Goal: Task Accomplishment & Management: Complete application form

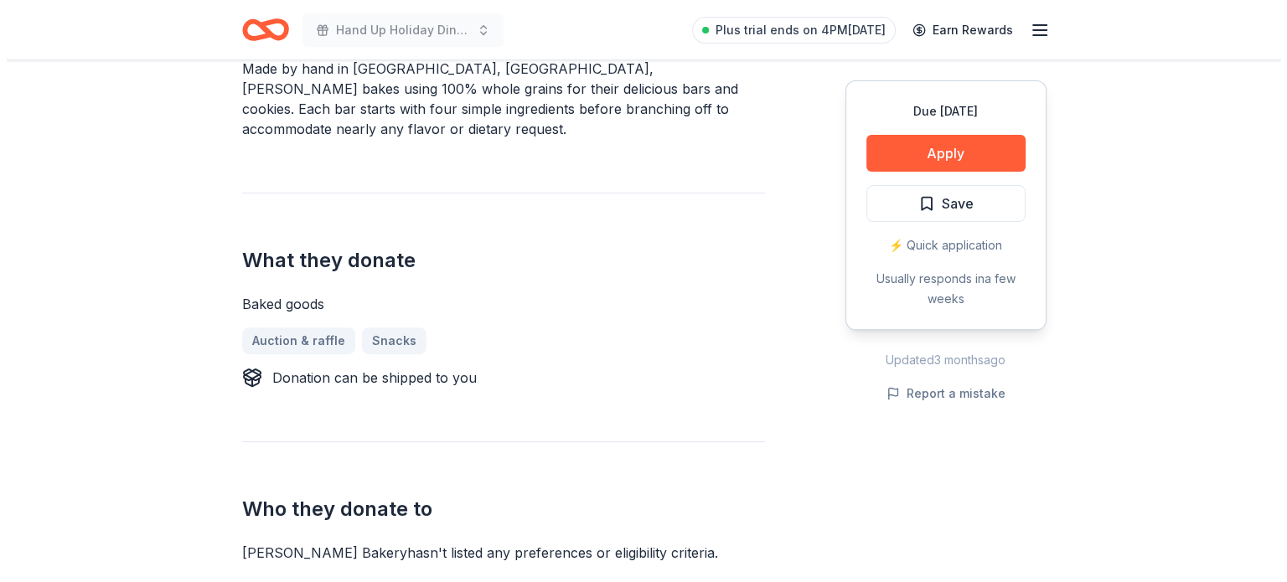
scroll to position [539, 0]
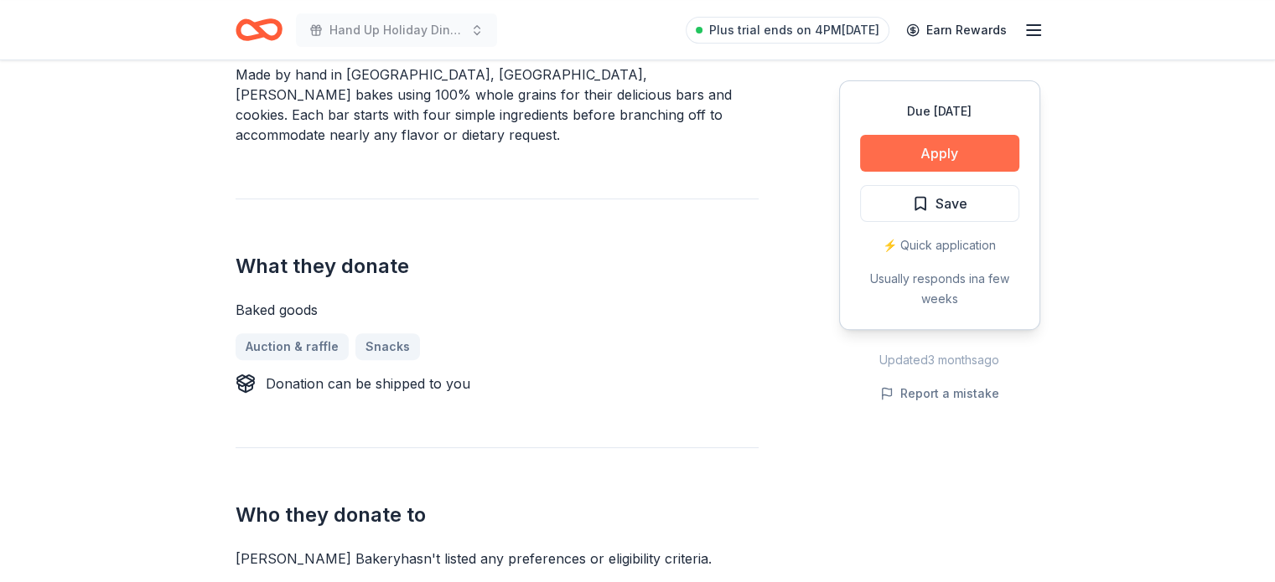
click at [951, 151] on button "Apply" at bounding box center [939, 153] width 159 height 37
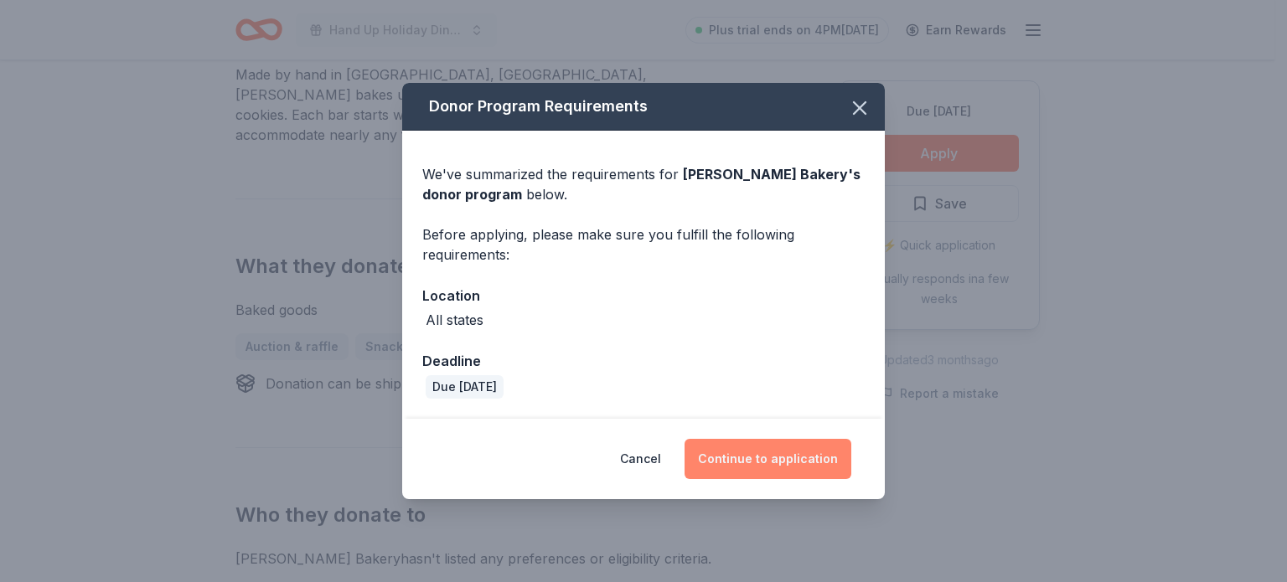
click at [781, 463] on button "Continue to application" at bounding box center [768, 459] width 167 height 40
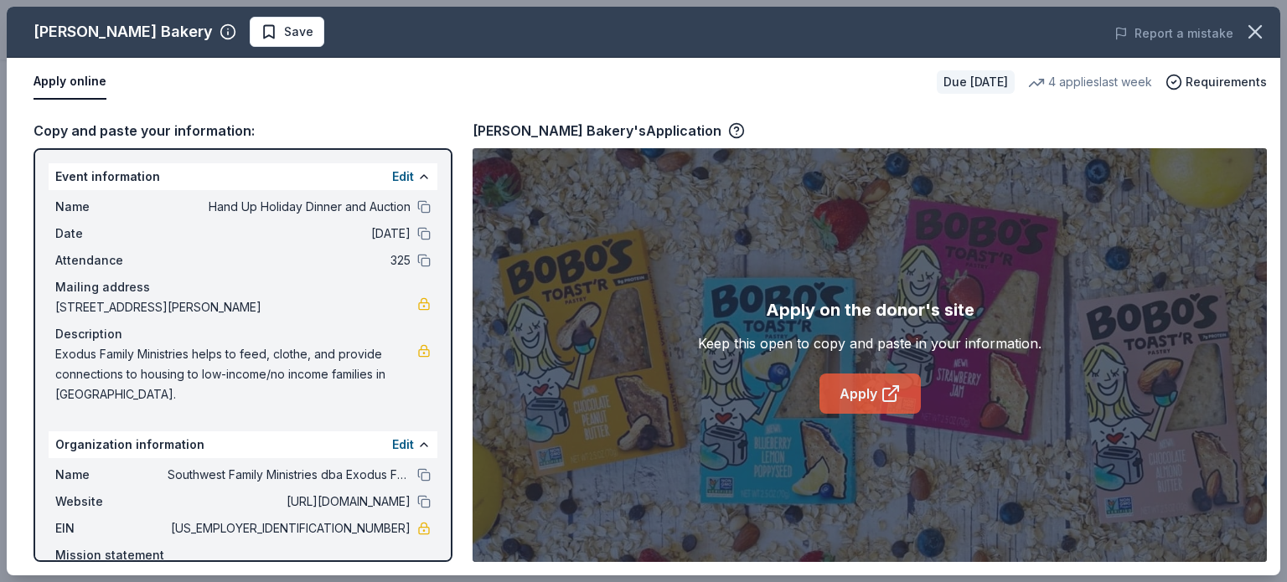
click at [858, 396] on link "Apply" at bounding box center [870, 394] width 101 height 40
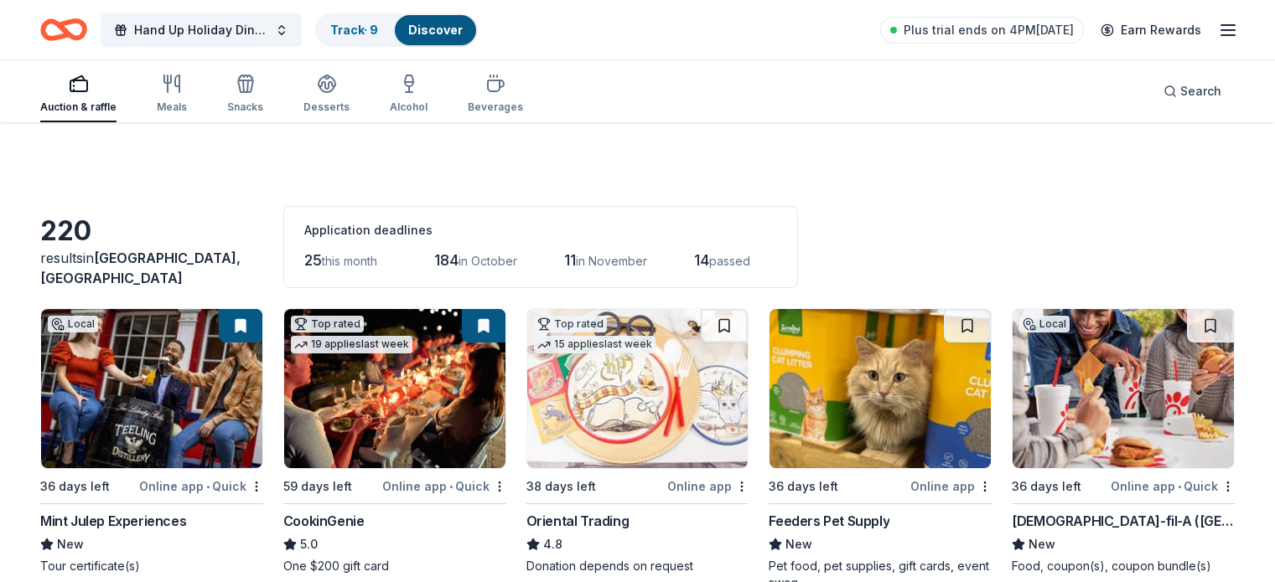
scroll to position [2040, 0]
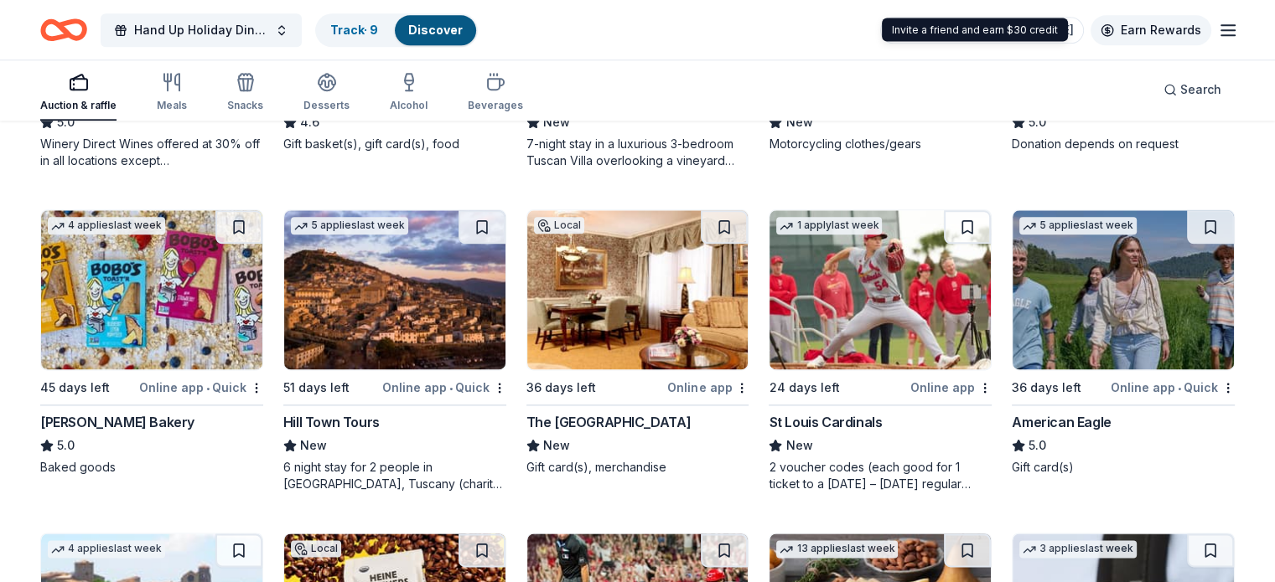
click at [1146, 29] on link "Earn Rewards" at bounding box center [1150, 30] width 121 height 30
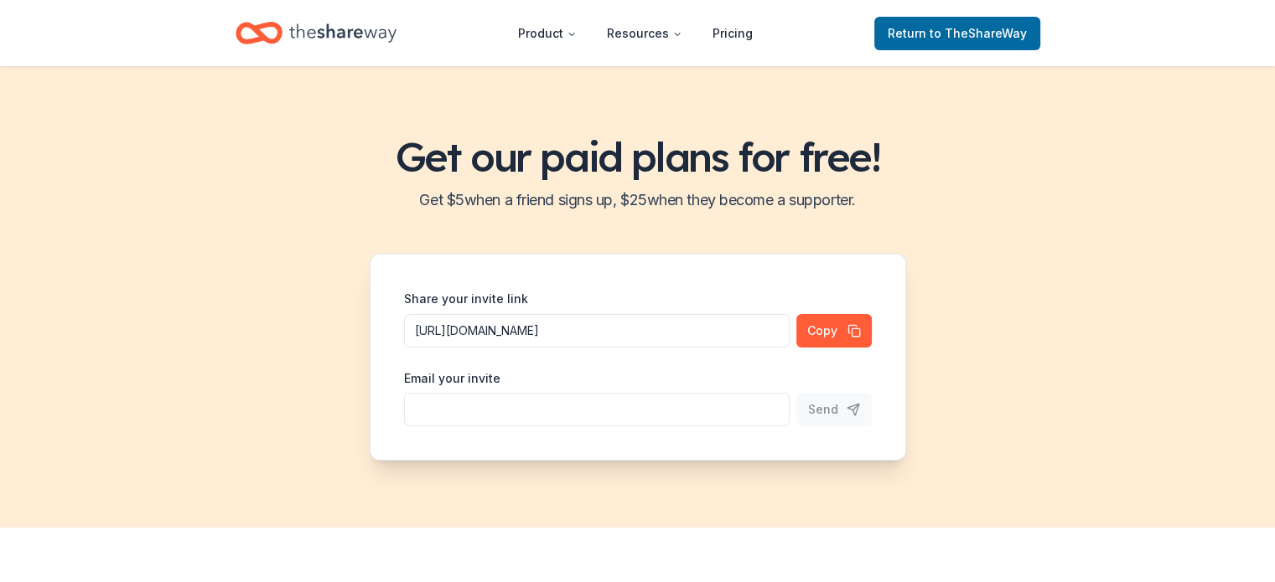
click at [447, 408] on input "Share your invite link" at bounding box center [596, 410] width 385 height 34
type input "2tracyhannon@gmail.com"
click at [829, 411] on span "Send" at bounding box center [823, 410] width 30 height 20
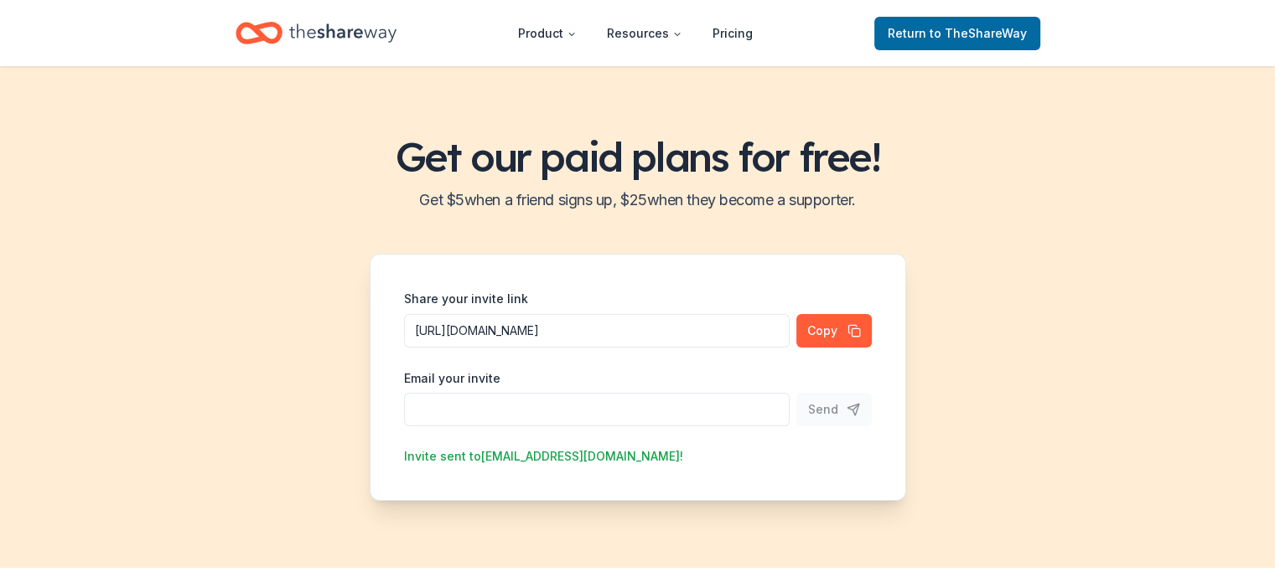
drag, startPoint x: 112, startPoint y: 99, endPoint x: 163, endPoint y: 133, distance: 61.6
click at [163, 133] on div "Get our paid plans for free! Get $ 5 when a friend signs up, $ 25 when they bec…" at bounding box center [637, 317] width 1275 height 502
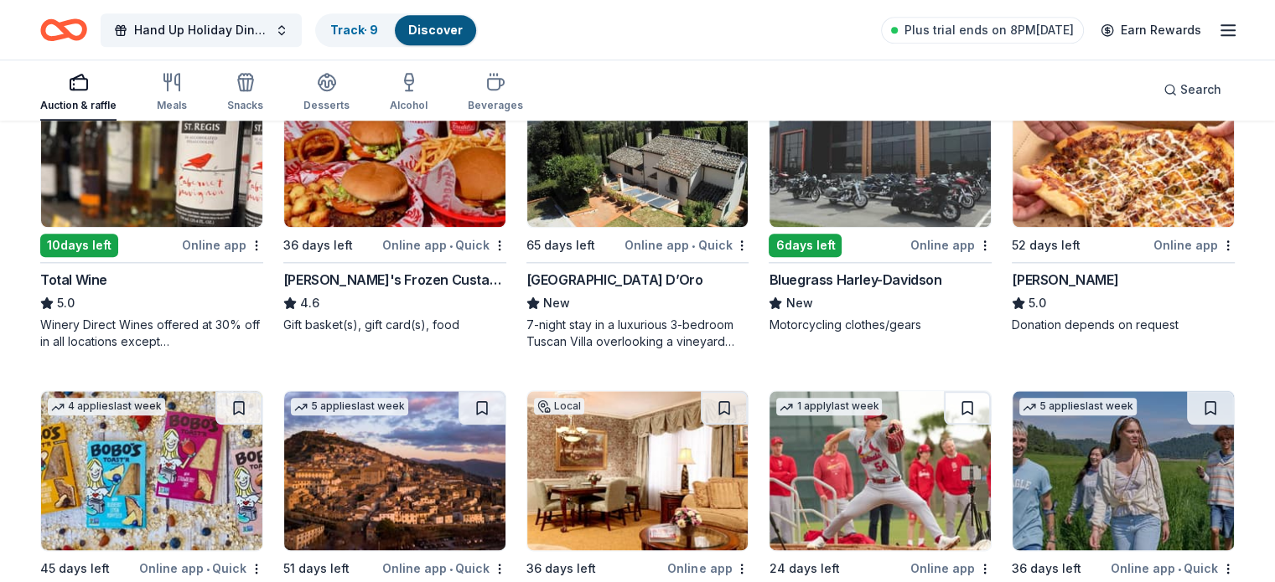
scroll to position [1860, 0]
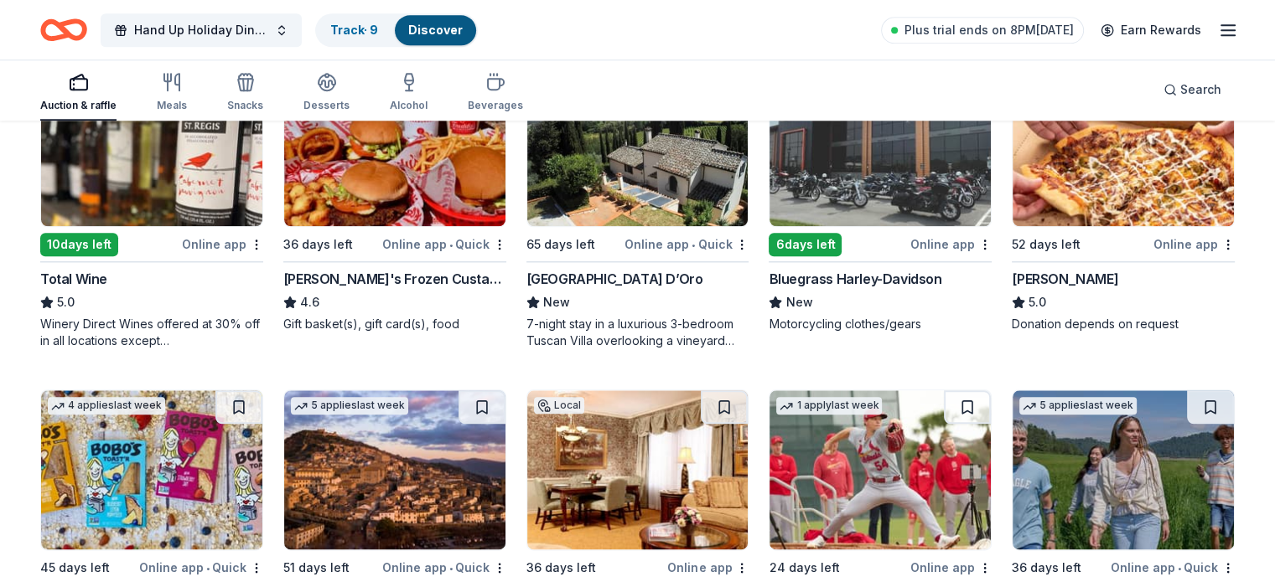
click at [804, 187] on img at bounding box center [879, 146] width 221 height 159
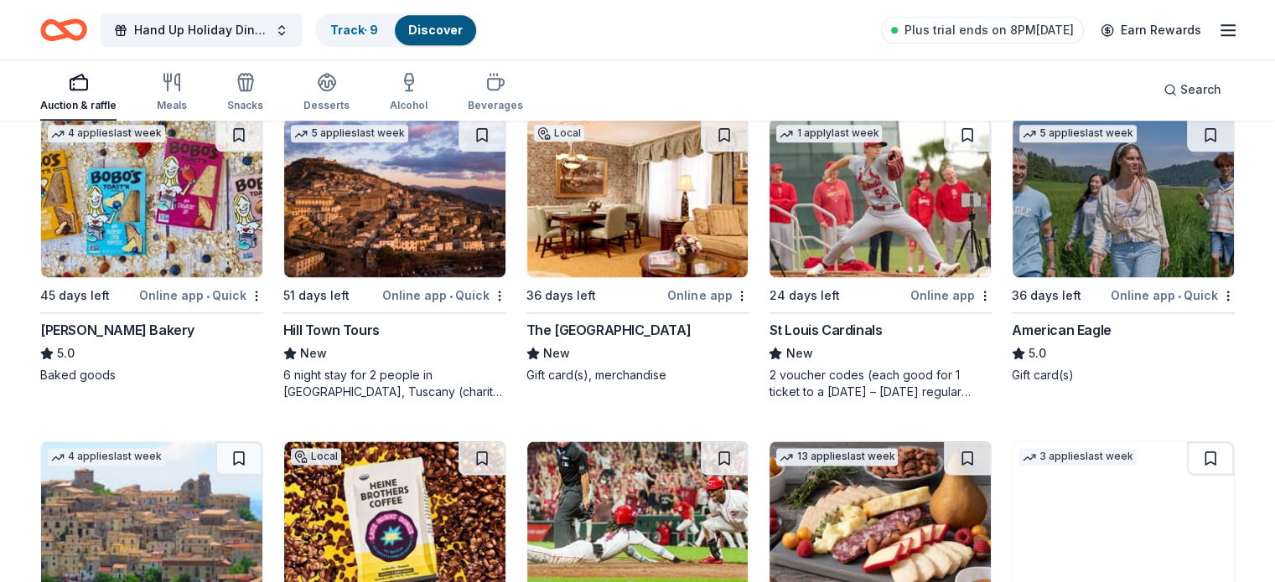
scroll to position [2133, 0]
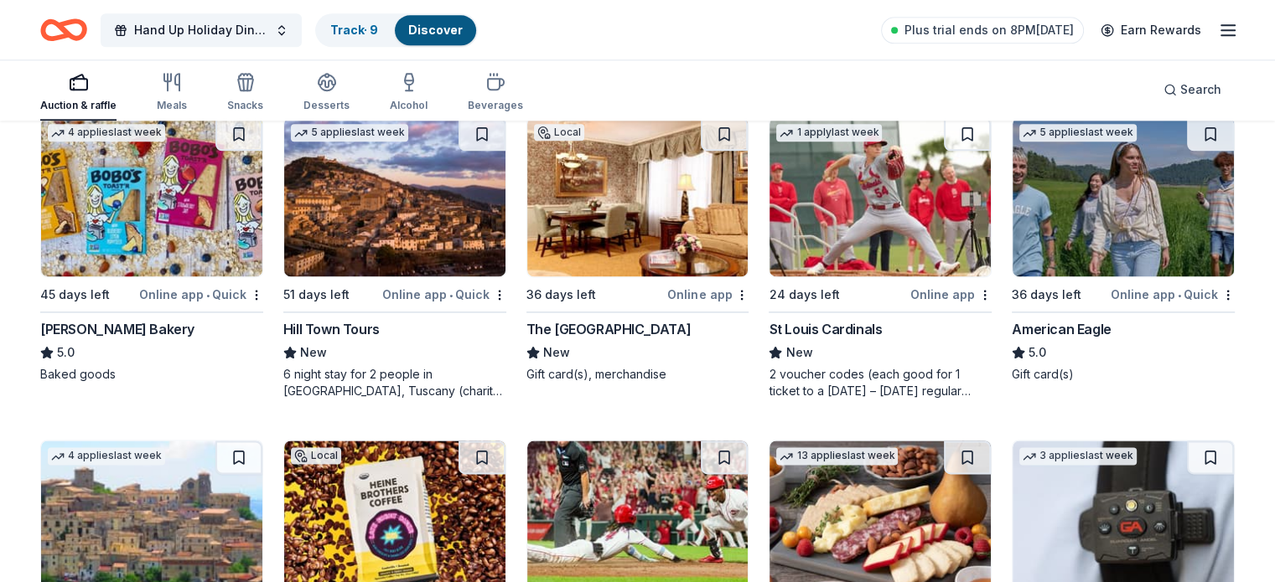
click at [624, 328] on div "The Brown Hotel" at bounding box center [608, 329] width 165 height 20
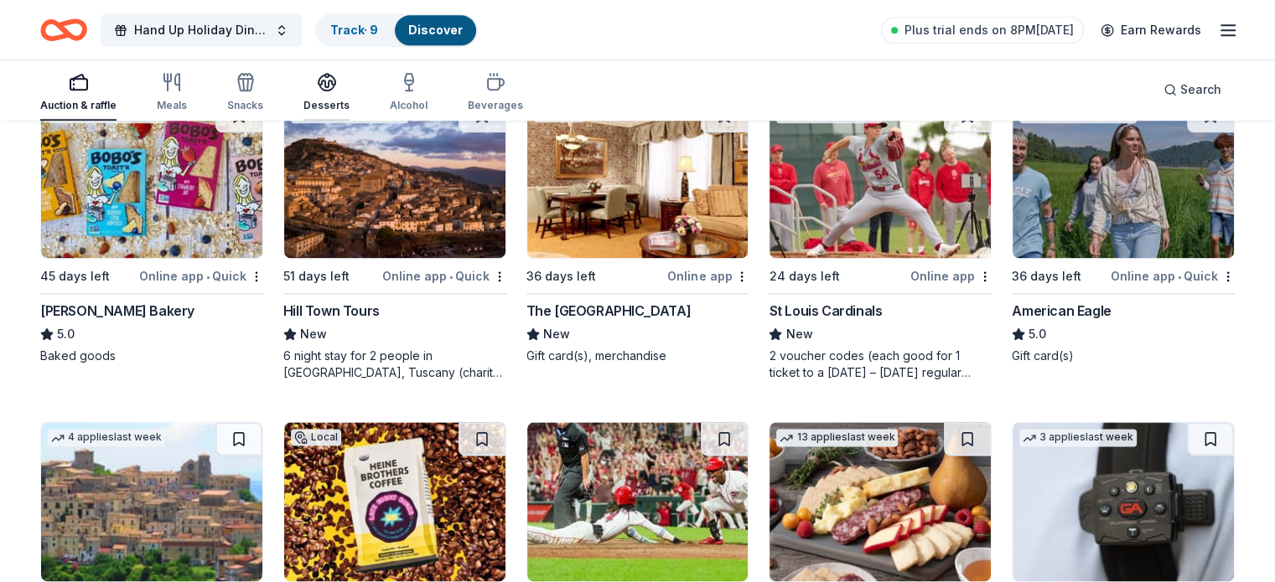
scroll to position [2149, 0]
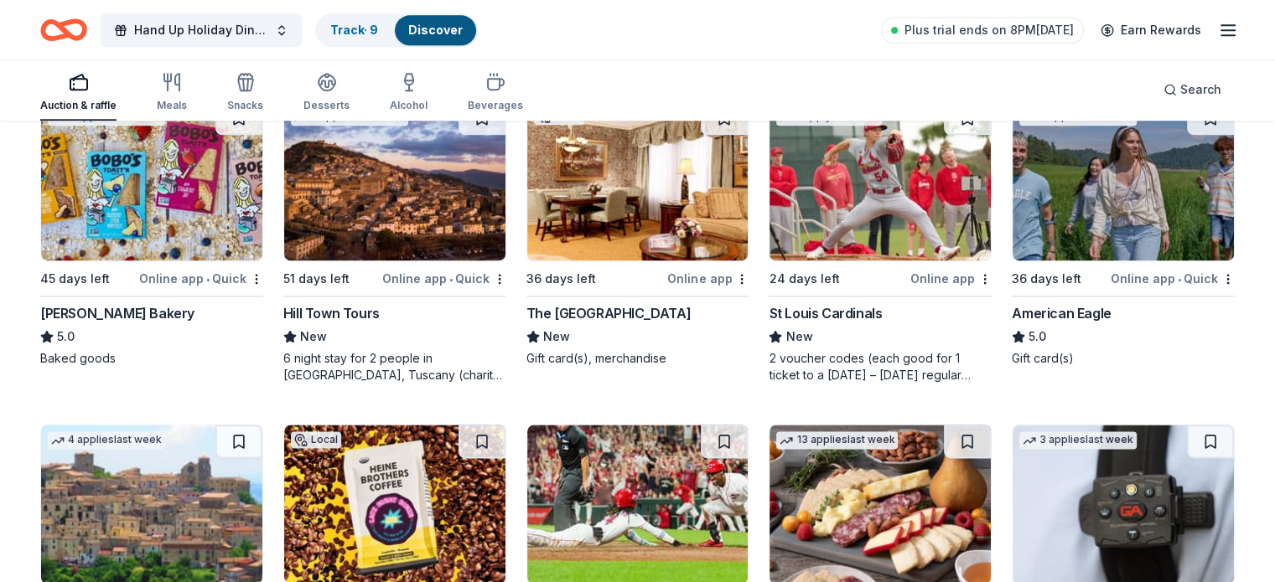
click at [810, 282] on div "24 days left" at bounding box center [803, 279] width 70 height 20
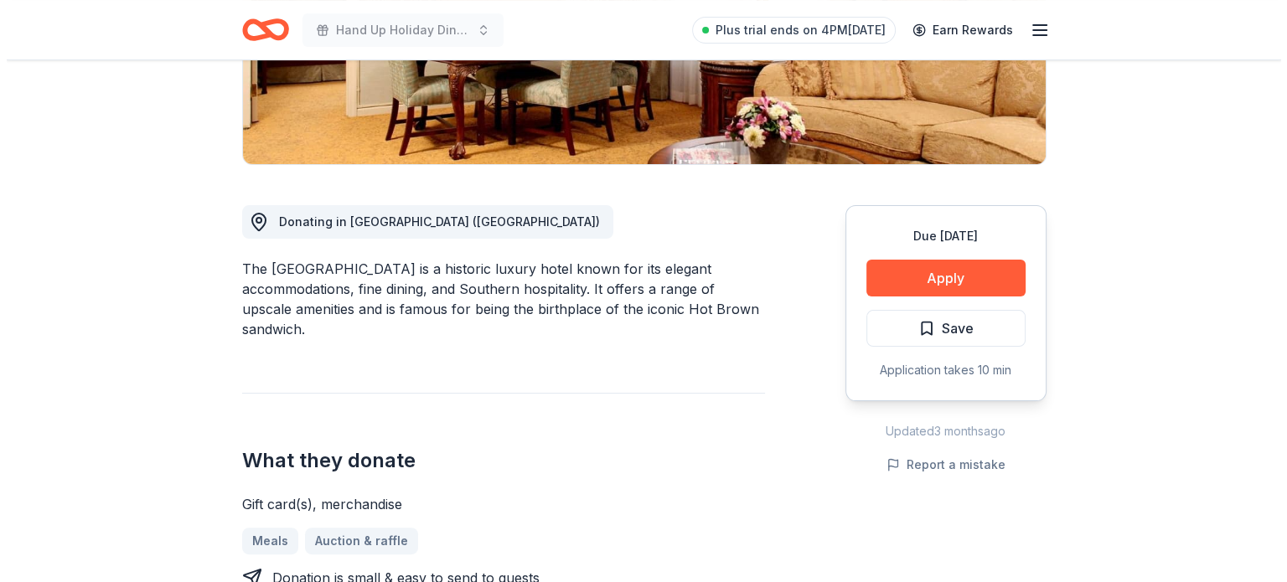
scroll to position [341, 0]
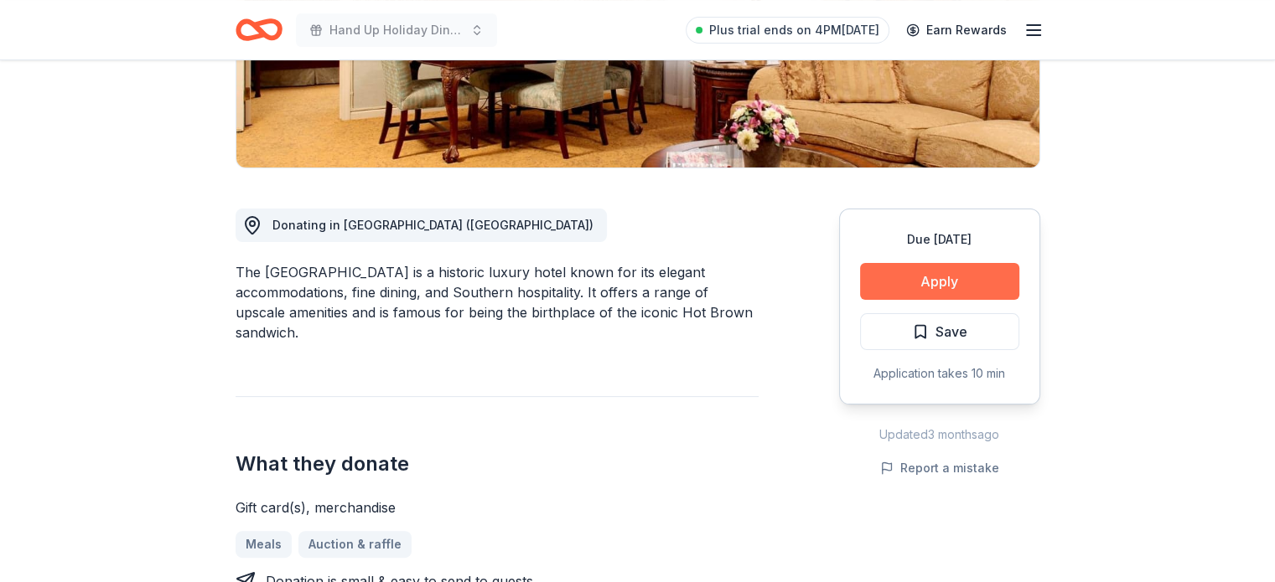
click at [955, 276] on button "Apply" at bounding box center [939, 281] width 159 height 37
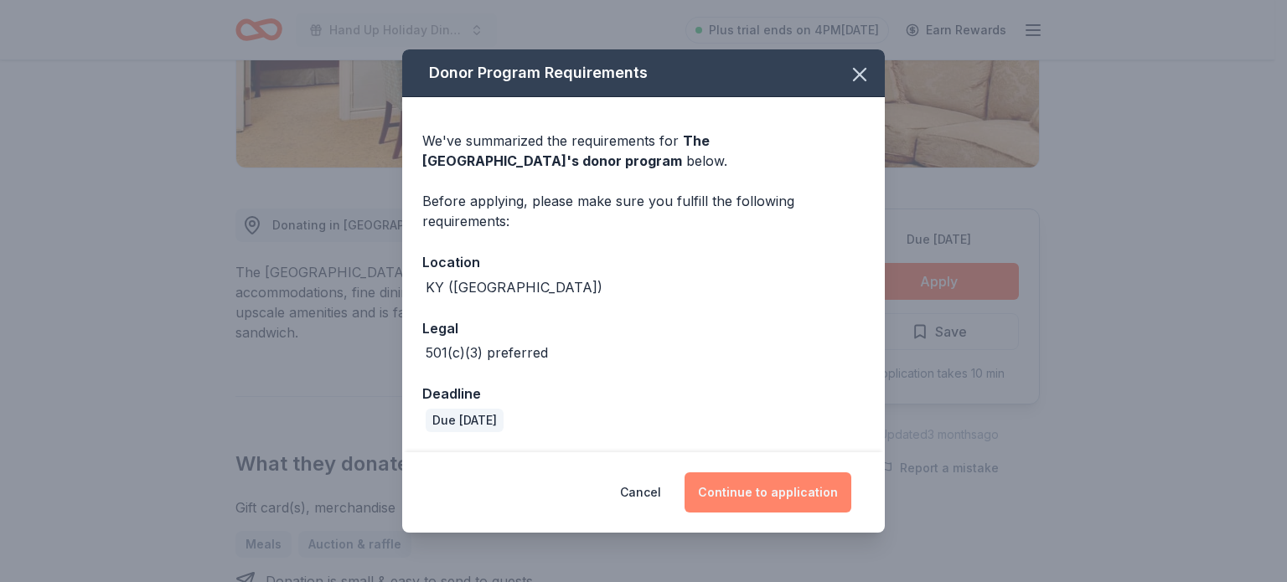
click at [763, 486] on button "Continue to application" at bounding box center [768, 493] width 167 height 40
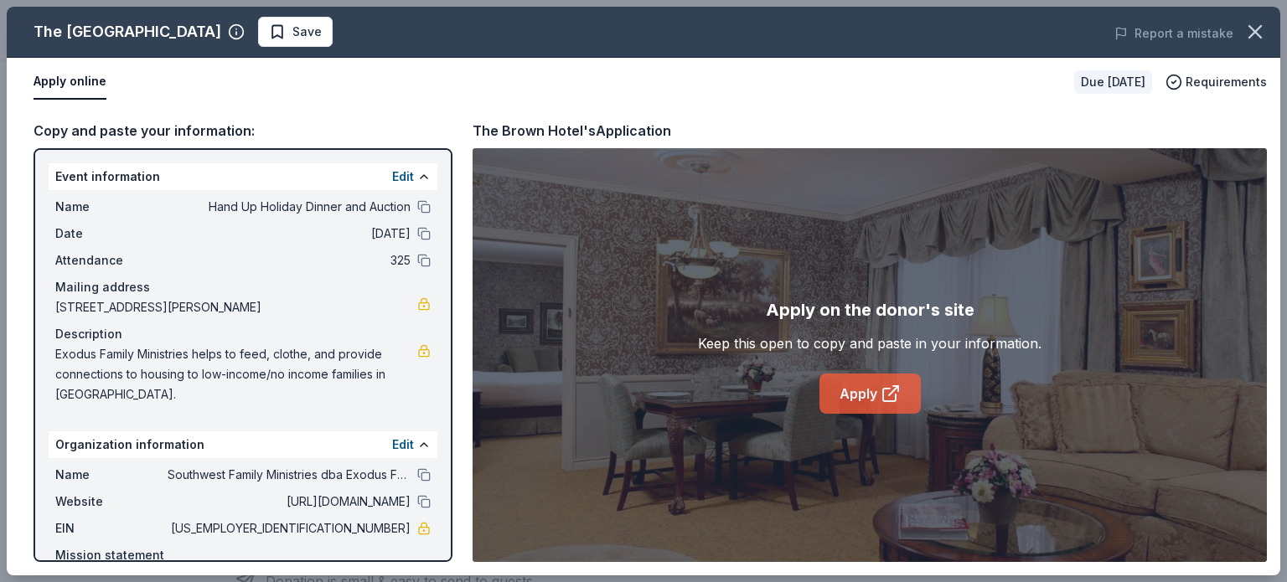
click at [866, 401] on link "Apply" at bounding box center [870, 394] width 101 height 40
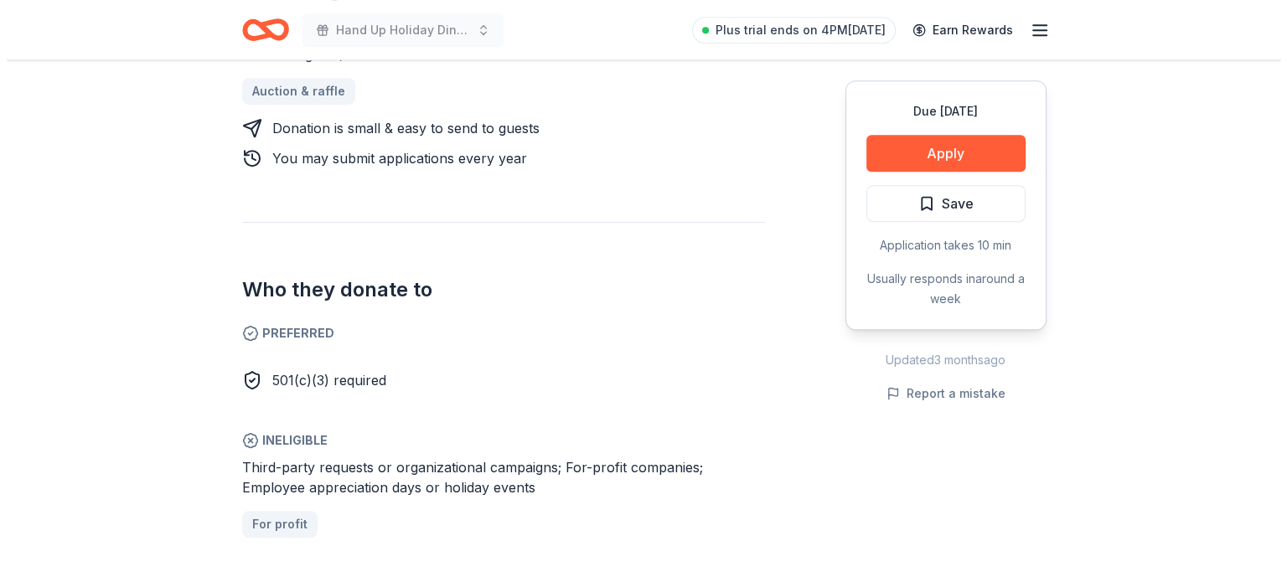
scroll to position [847, 0]
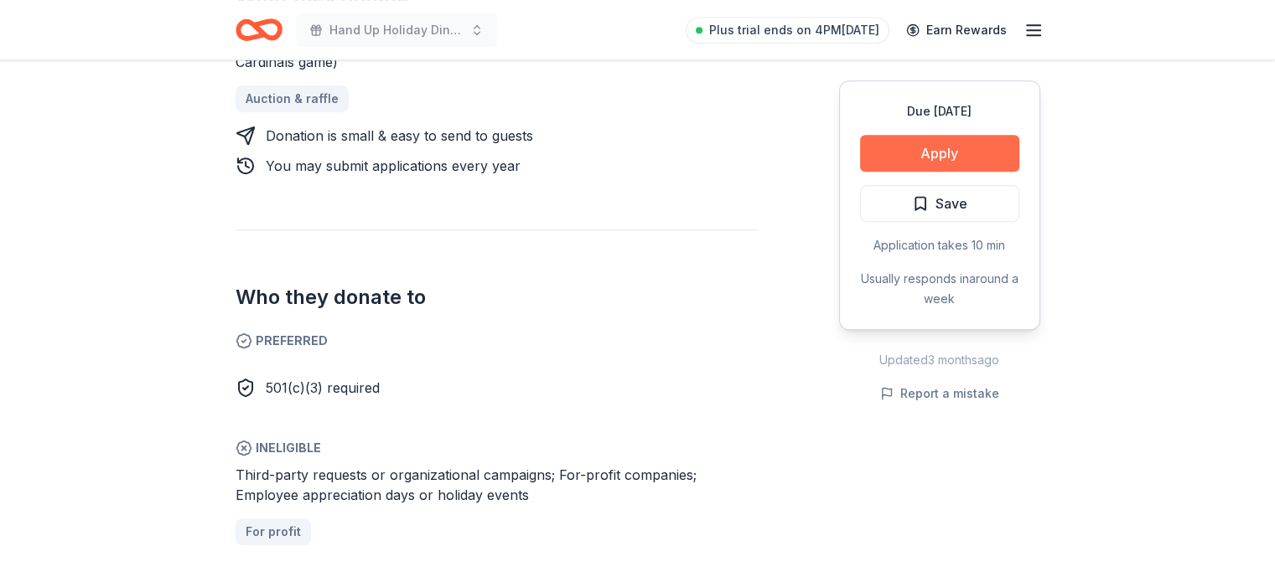
click at [970, 164] on button "Apply" at bounding box center [939, 153] width 159 height 37
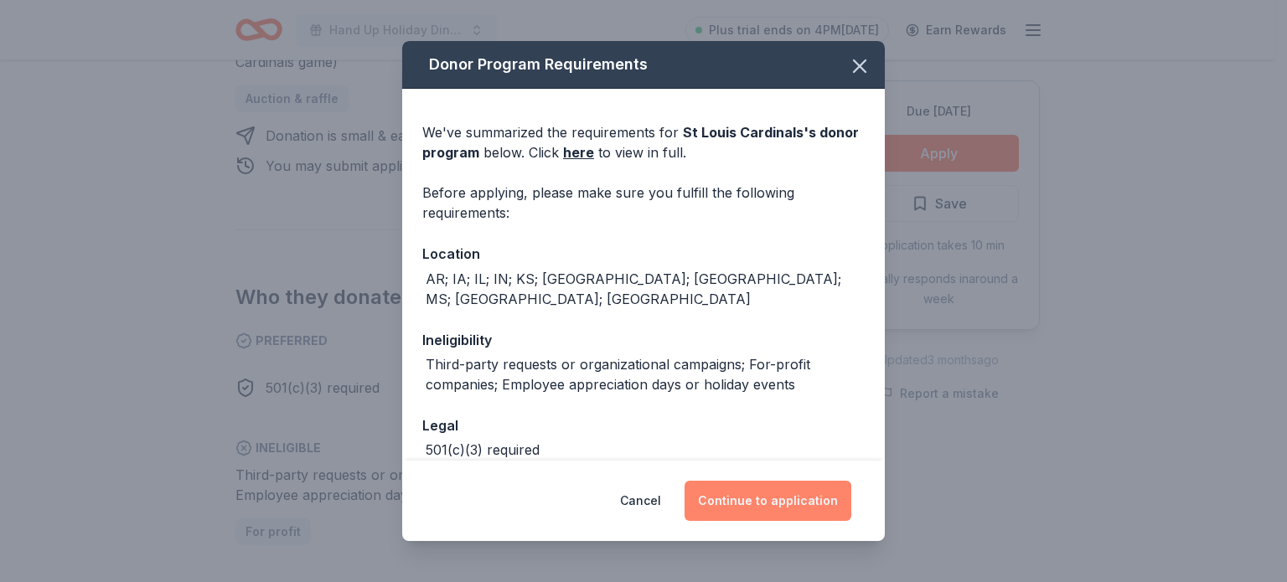
click at [771, 494] on button "Continue to application" at bounding box center [768, 501] width 167 height 40
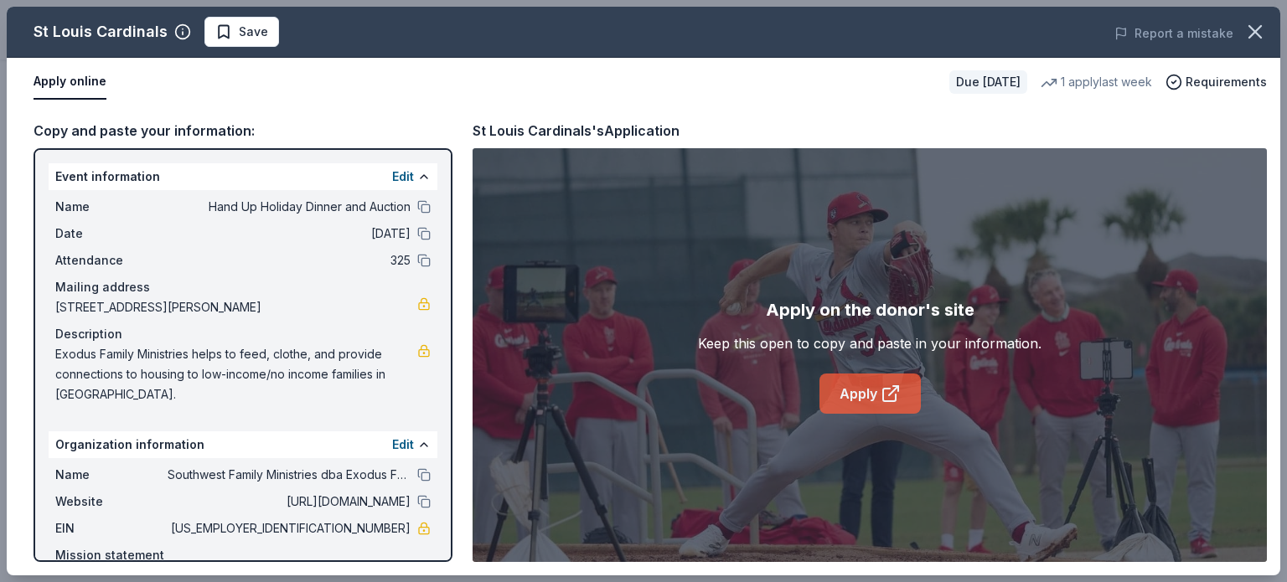
click at [870, 396] on link "Apply" at bounding box center [870, 394] width 101 height 40
click at [865, 386] on link "Apply" at bounding box center [870, 394] width 101 height 40
